Goal: Check status: Check status

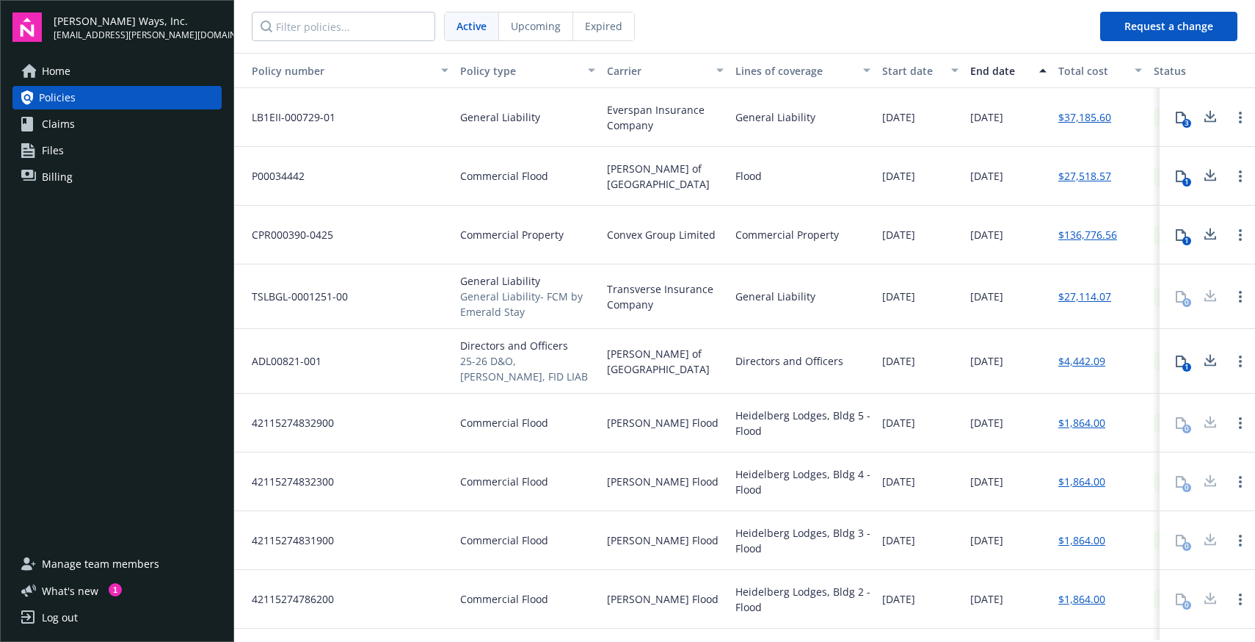
click at [915, 300] on span "[DATE]" at bounding box center [898, 295] width 33 height 15
